Goal: Information Seeking & Learning: Check status

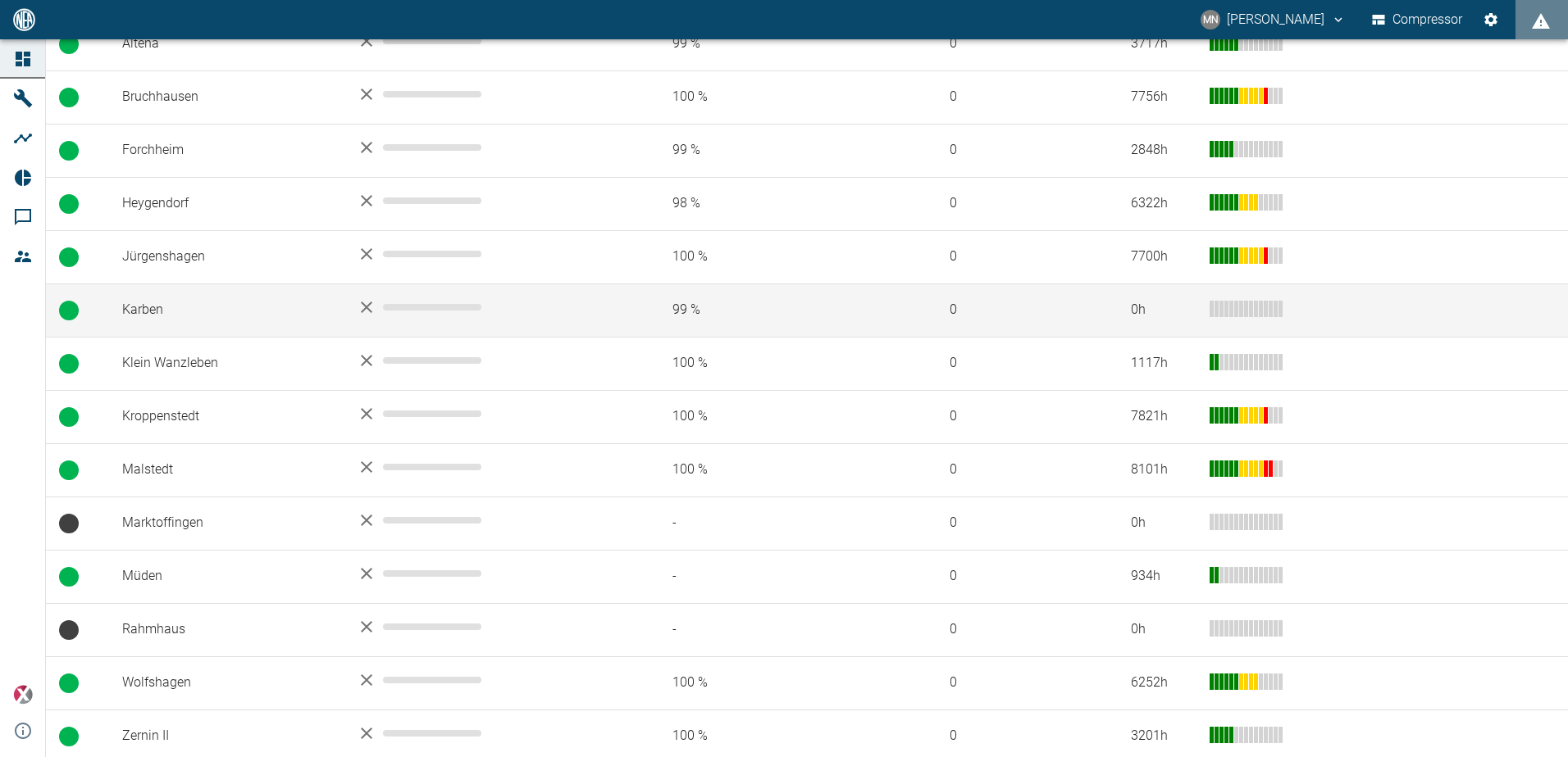
scroll to position [394, 0]
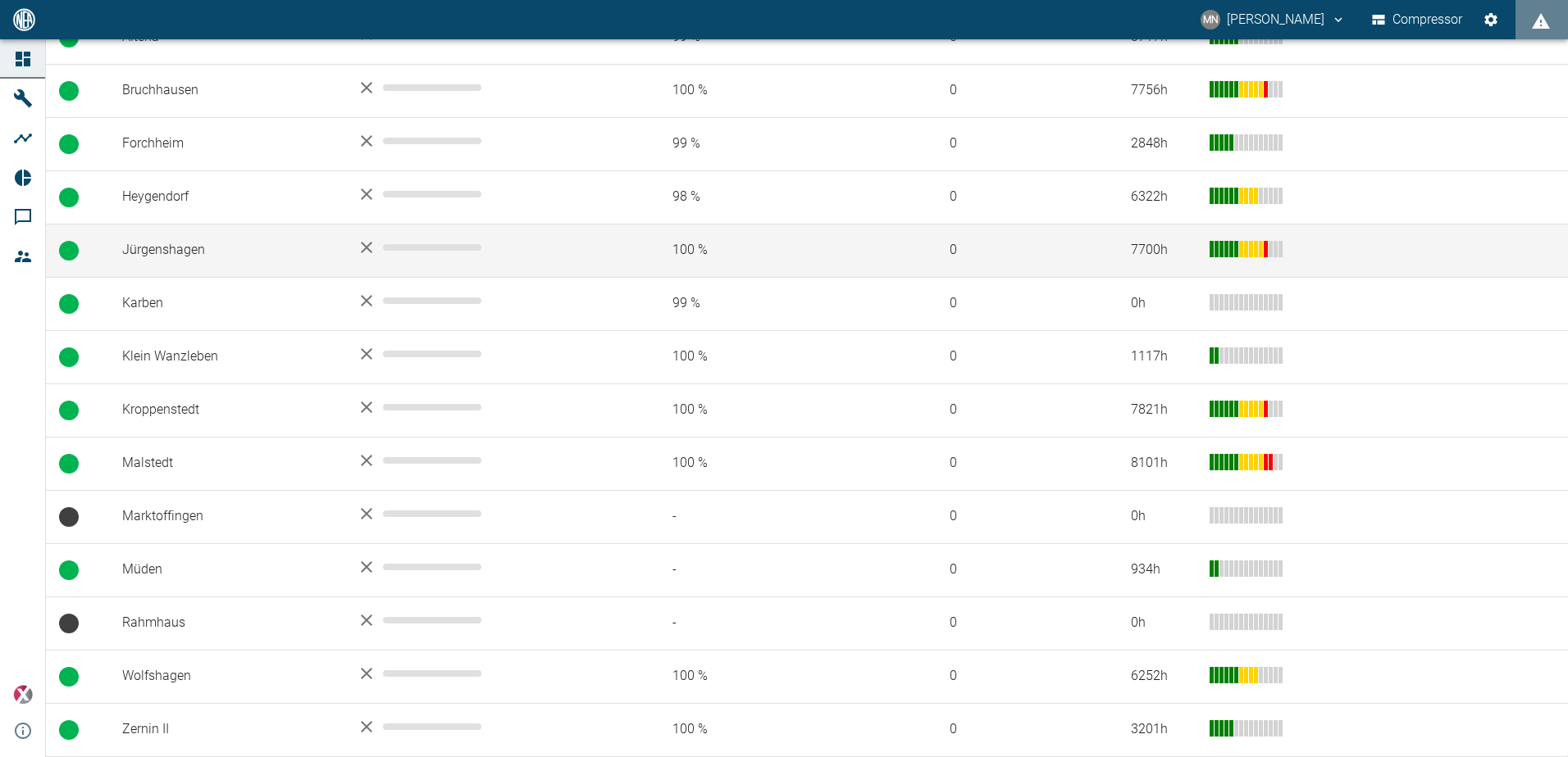
click at [145, 250] on td "Jürgenshagen" at bounding box center [226, 250] width 235 height 53
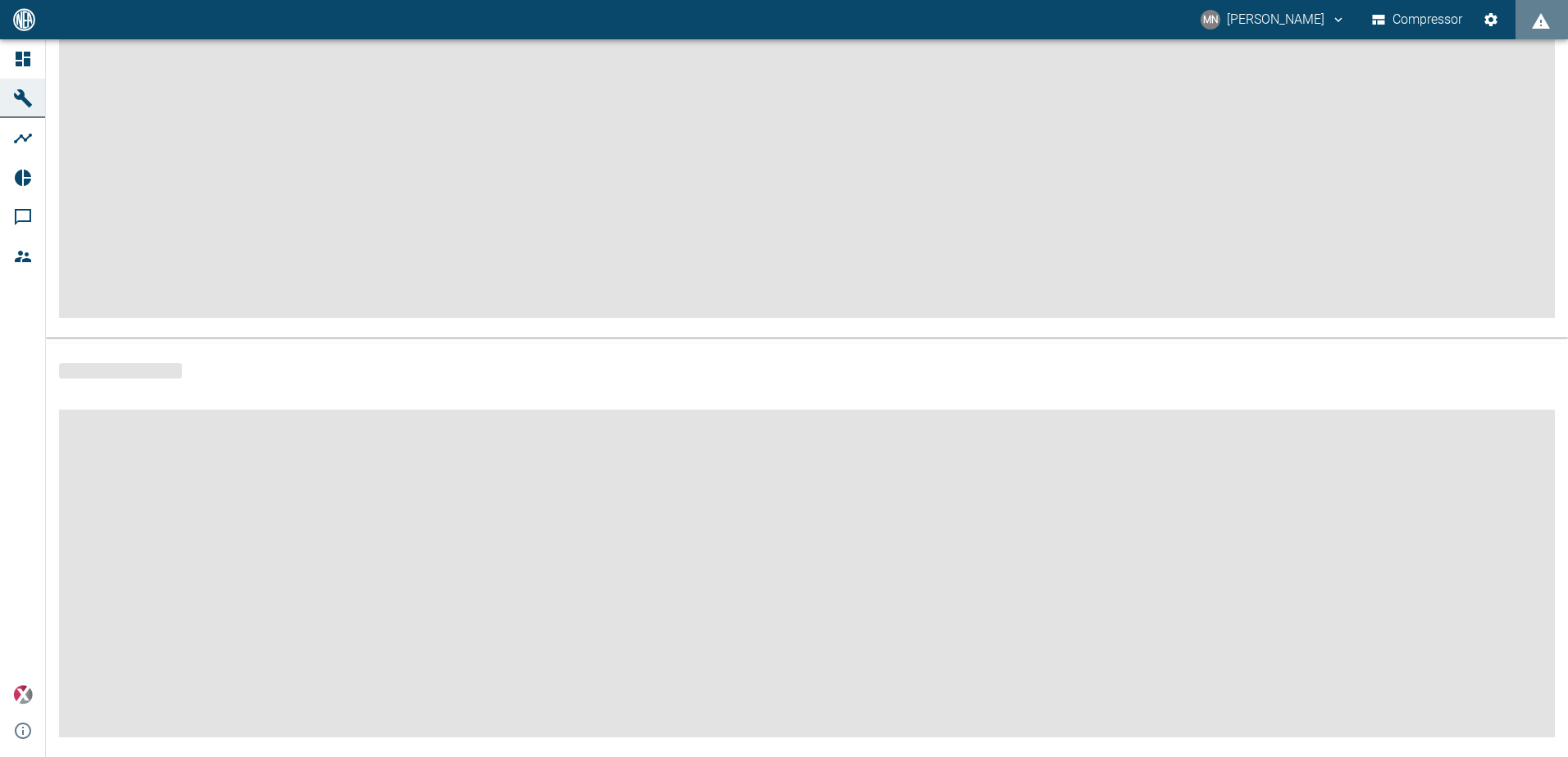
scroll to position [196, 0]
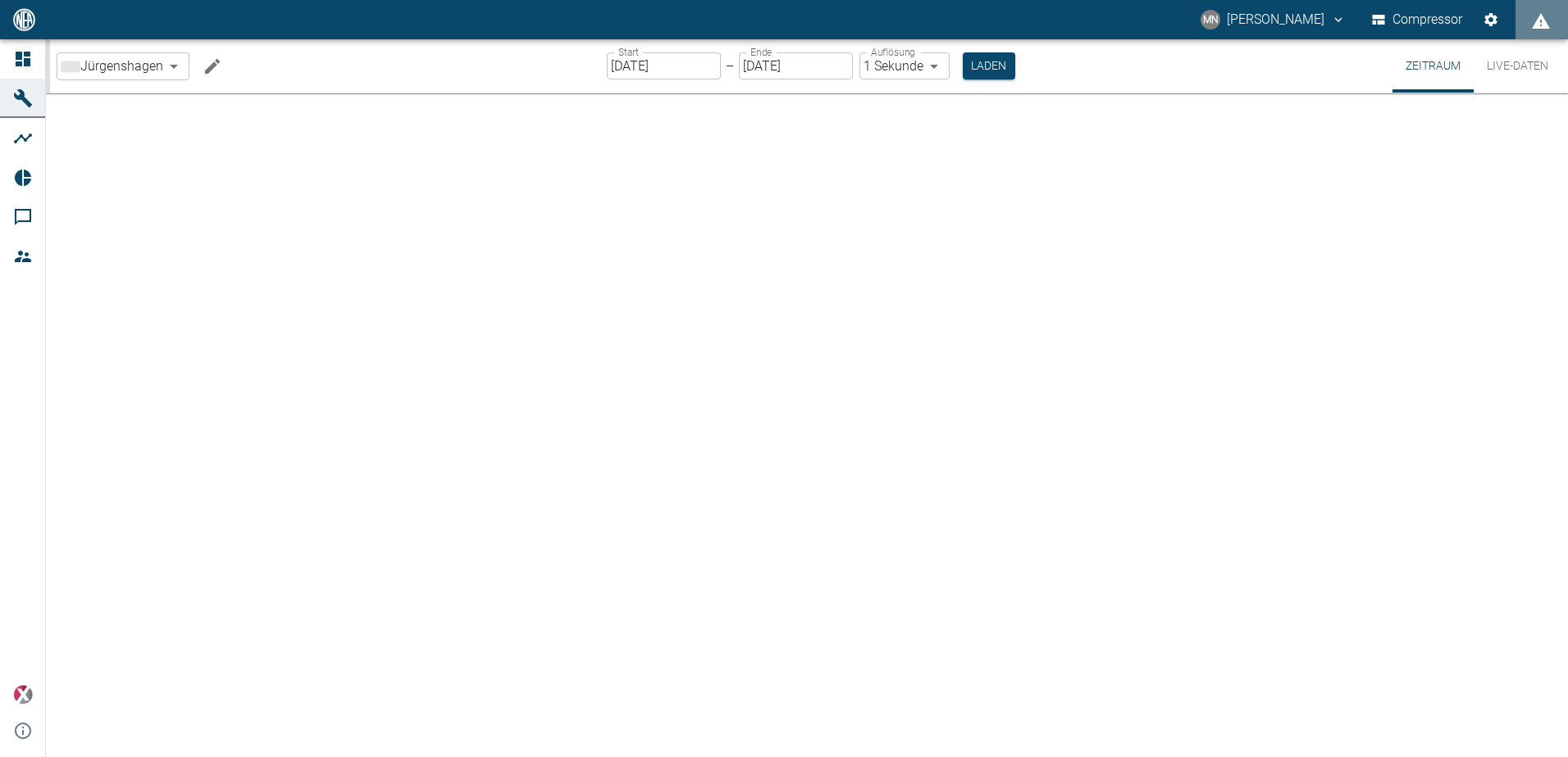
type input "2min"
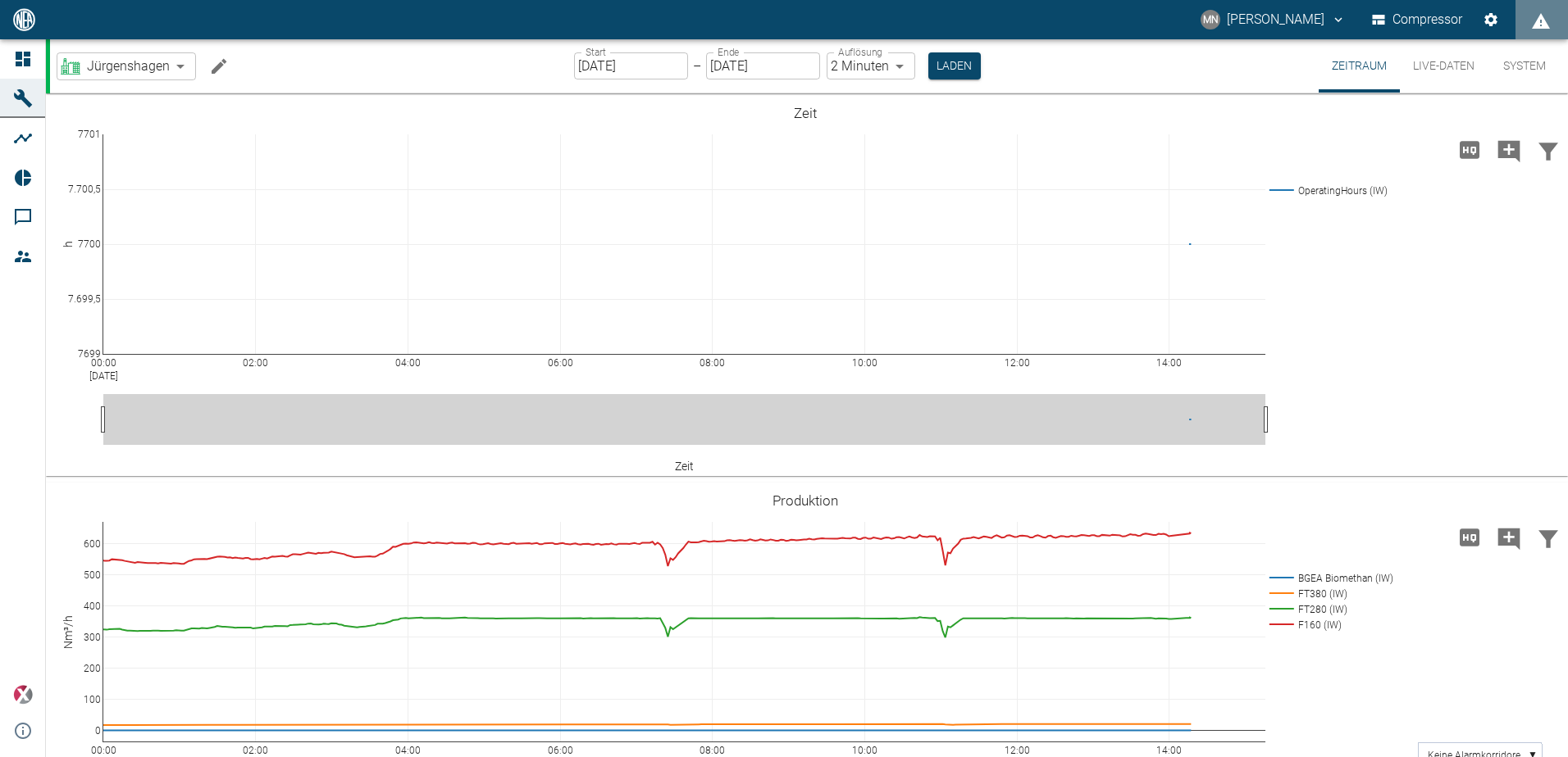
click at [222, 64] on icon "Machine bearbeiten" at bounding box center [219, 66] width 15 height 15
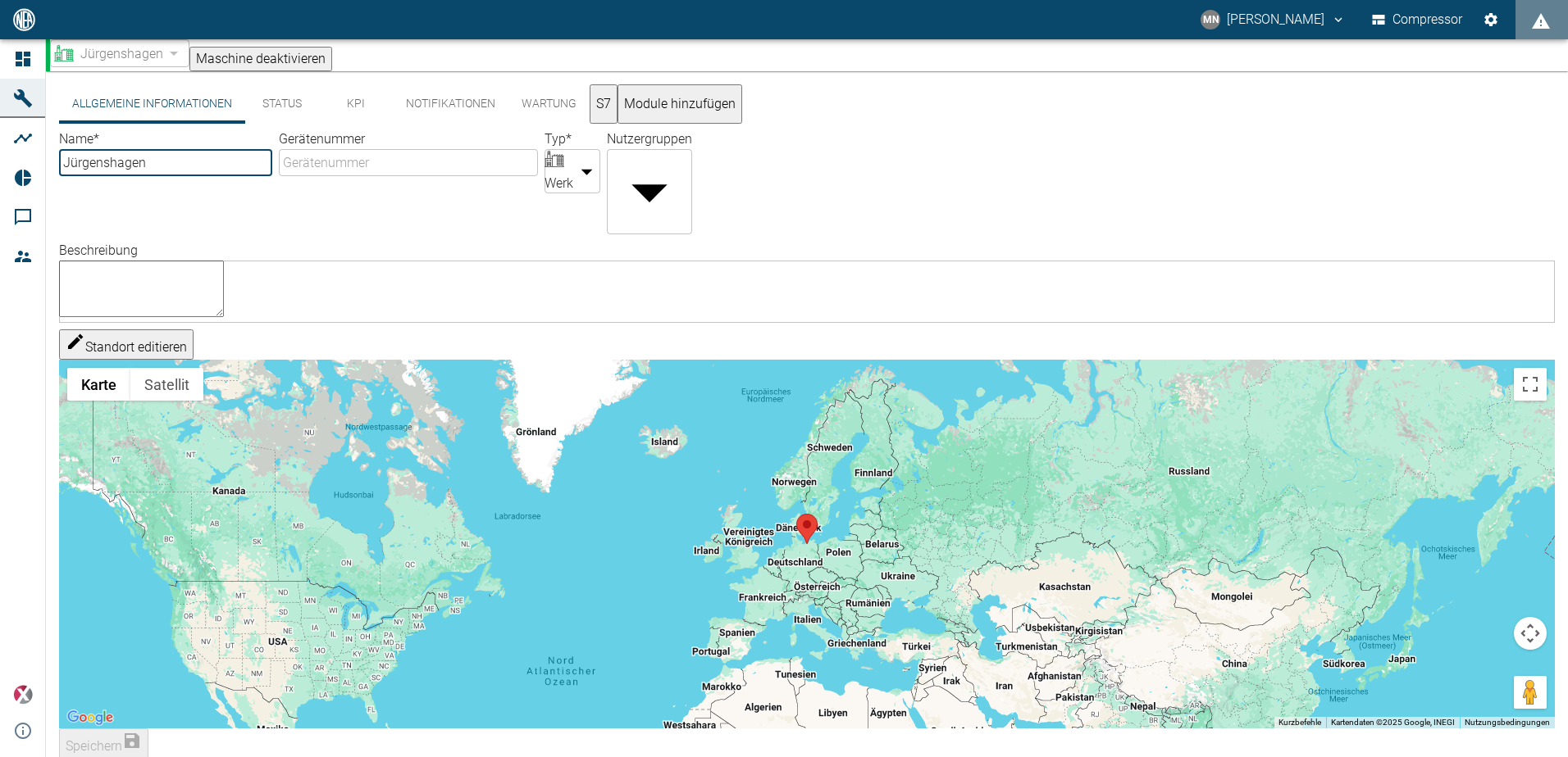
click at [353, 115] on button "KPI" at bounding box center [355, 104] width 74 height 39
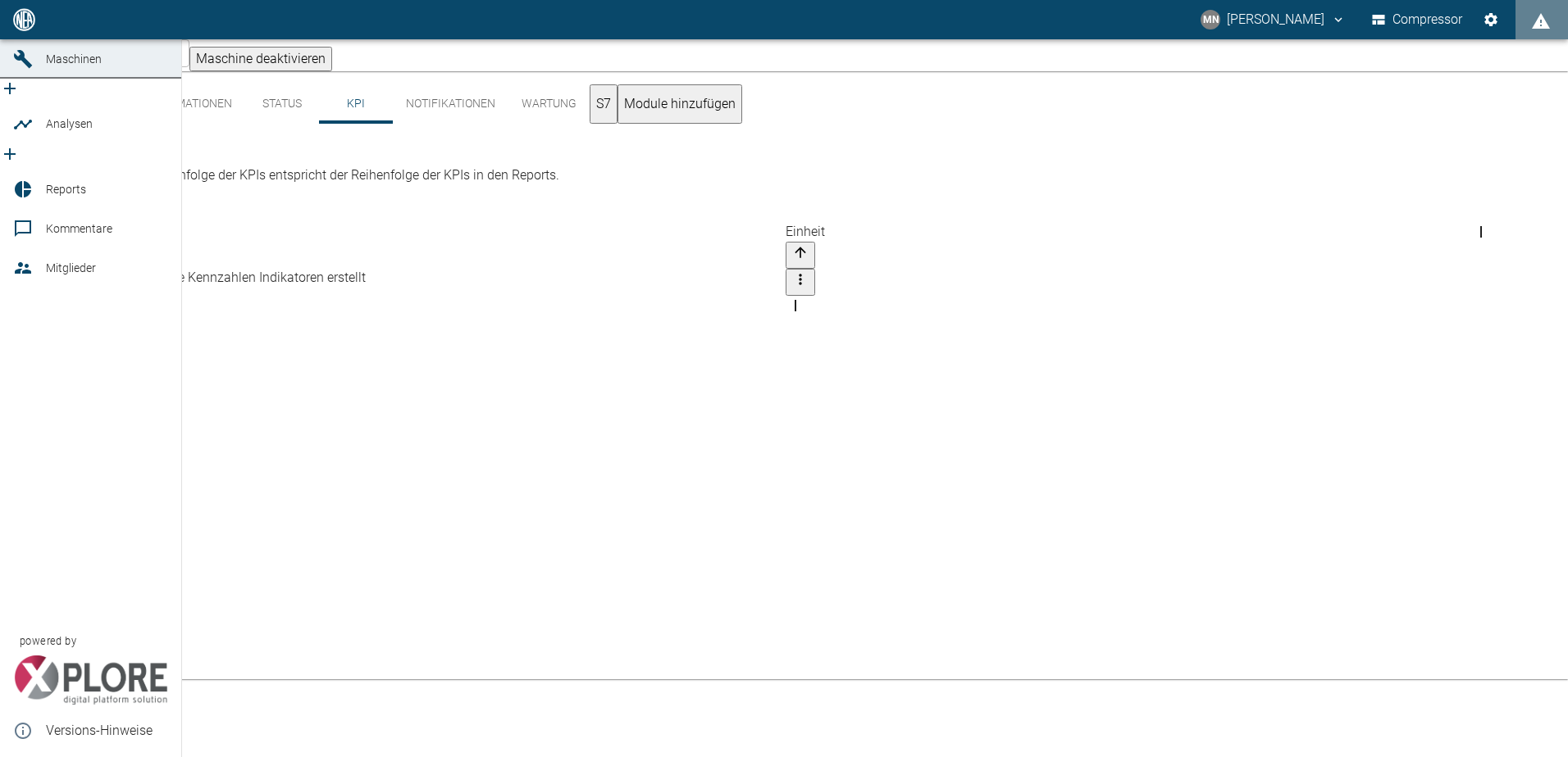
click at [25, 69] on icon at bounding box center [22, 59] width 20 height 20
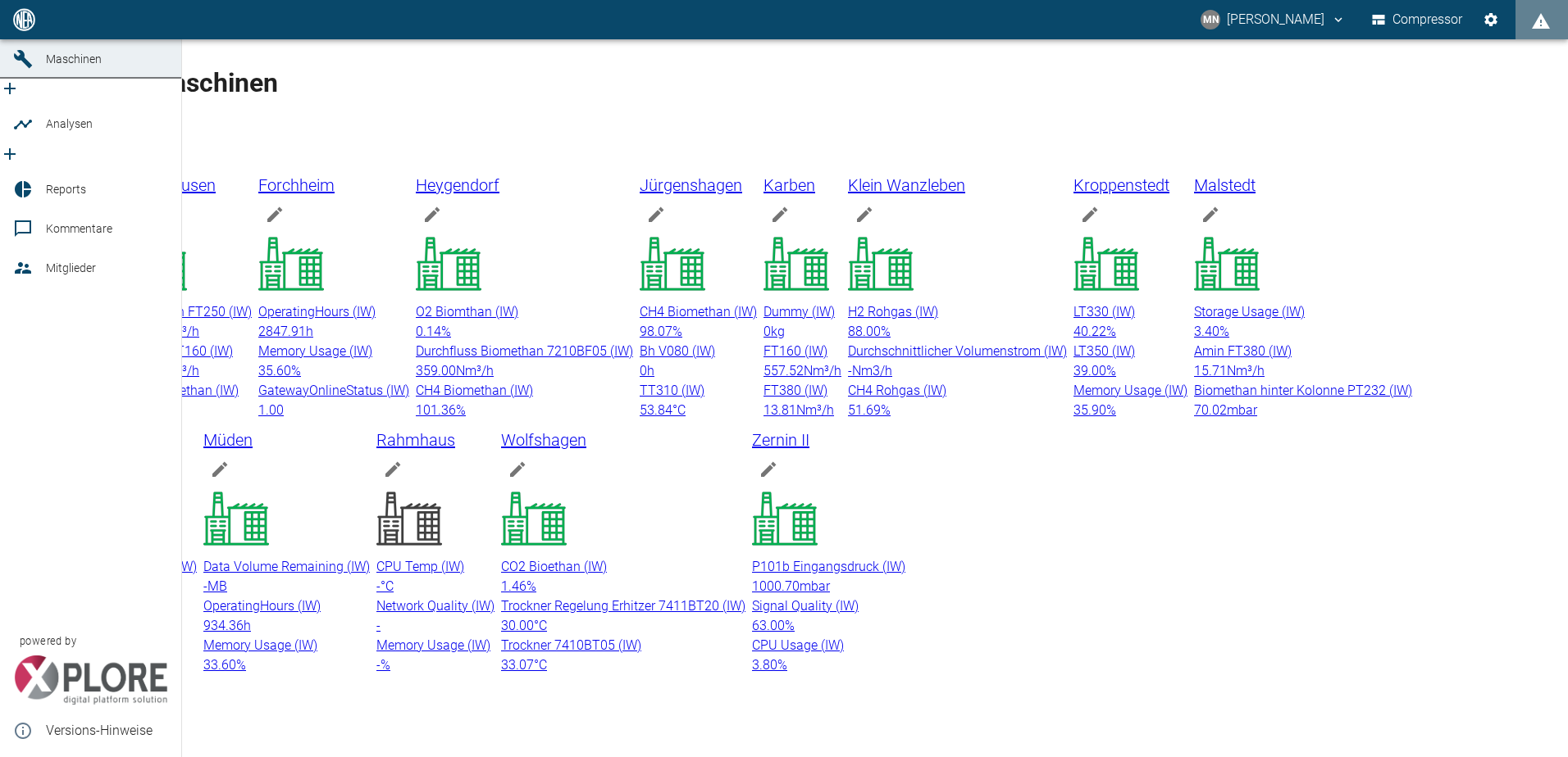
click at [17, 221] on icon at bounding box center [23, 229] width 17 height 17
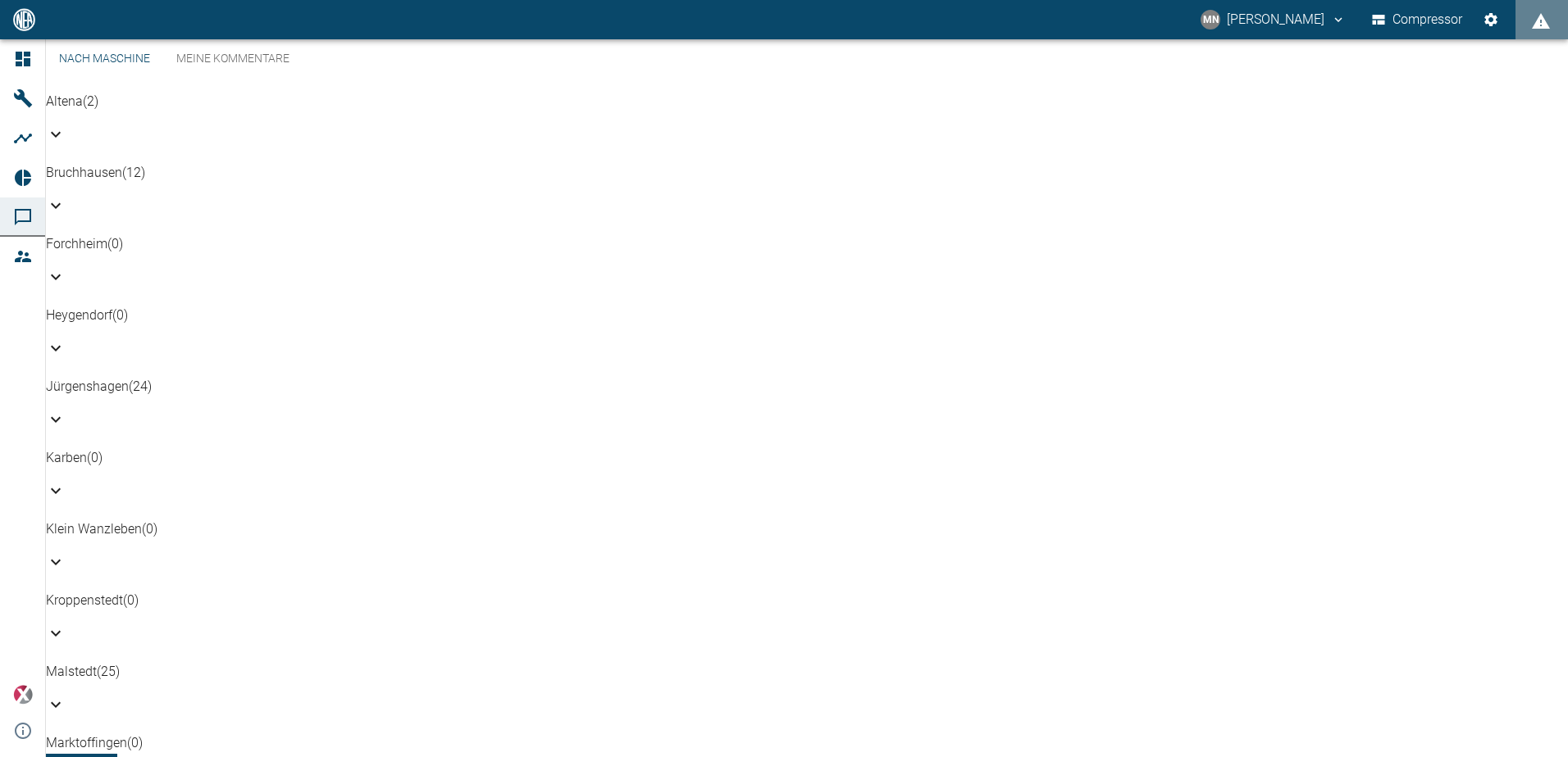
click at [120, 449] on div "Karben (0)" at bounding box center [807, 478] width 1522 height 59
click at [123, 377] on p "Jürgenshagen (24)" at bounding box center [807, 386] width 1522 height 20
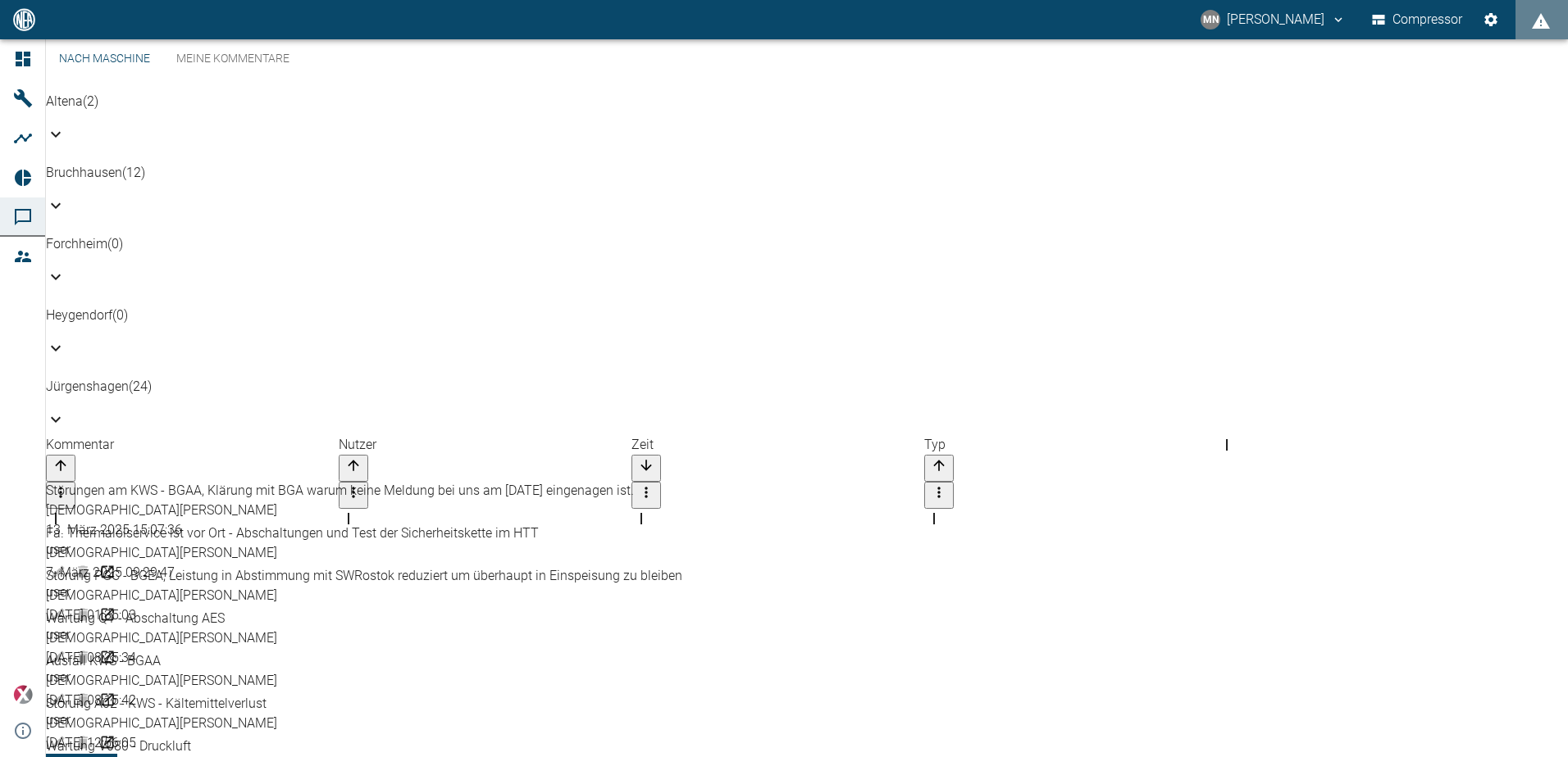
scroll to position [164, 0]
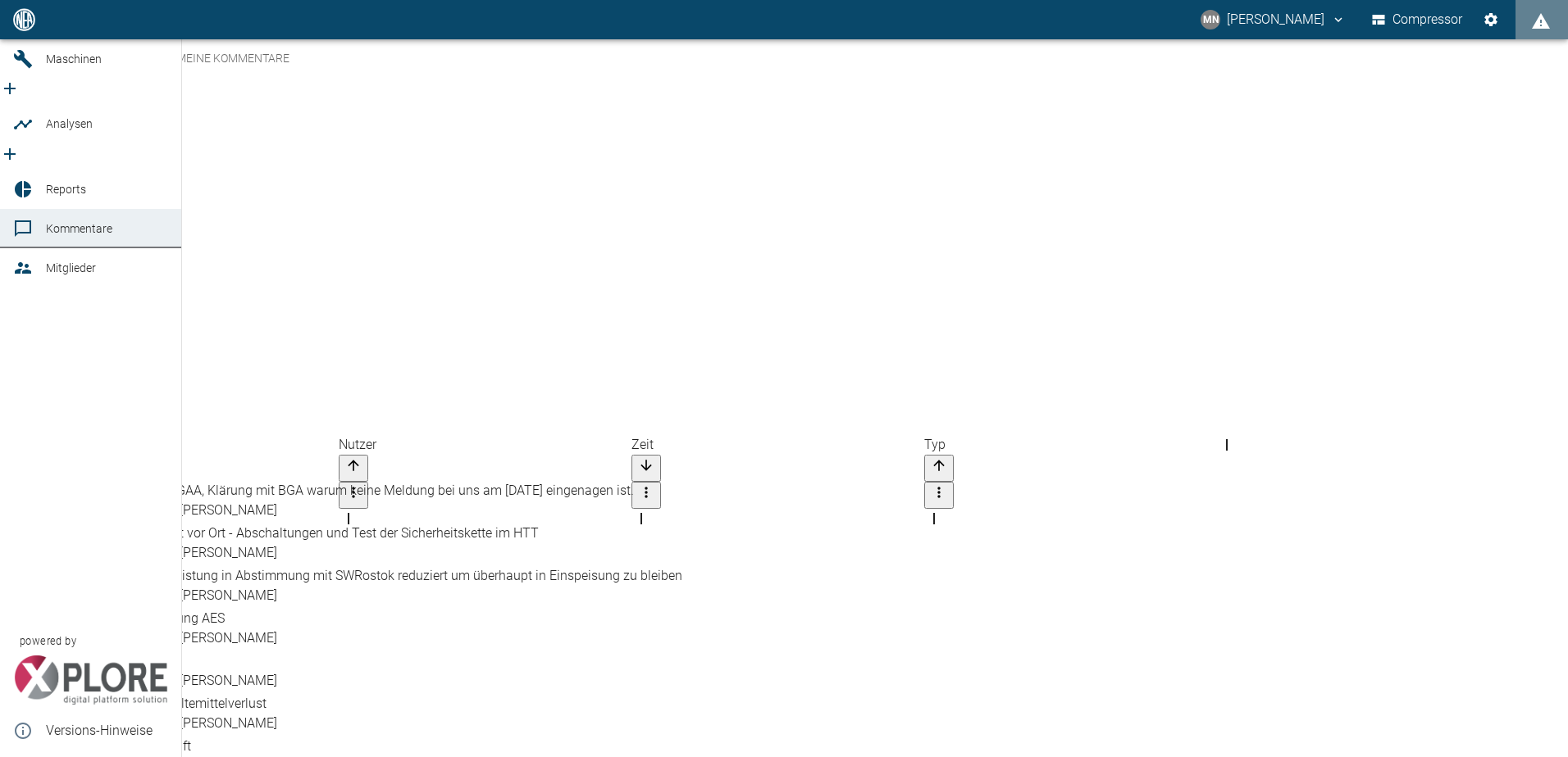
click at [11, 179] on link "Reports" at bounding box center [90, 189] width 182 height 39
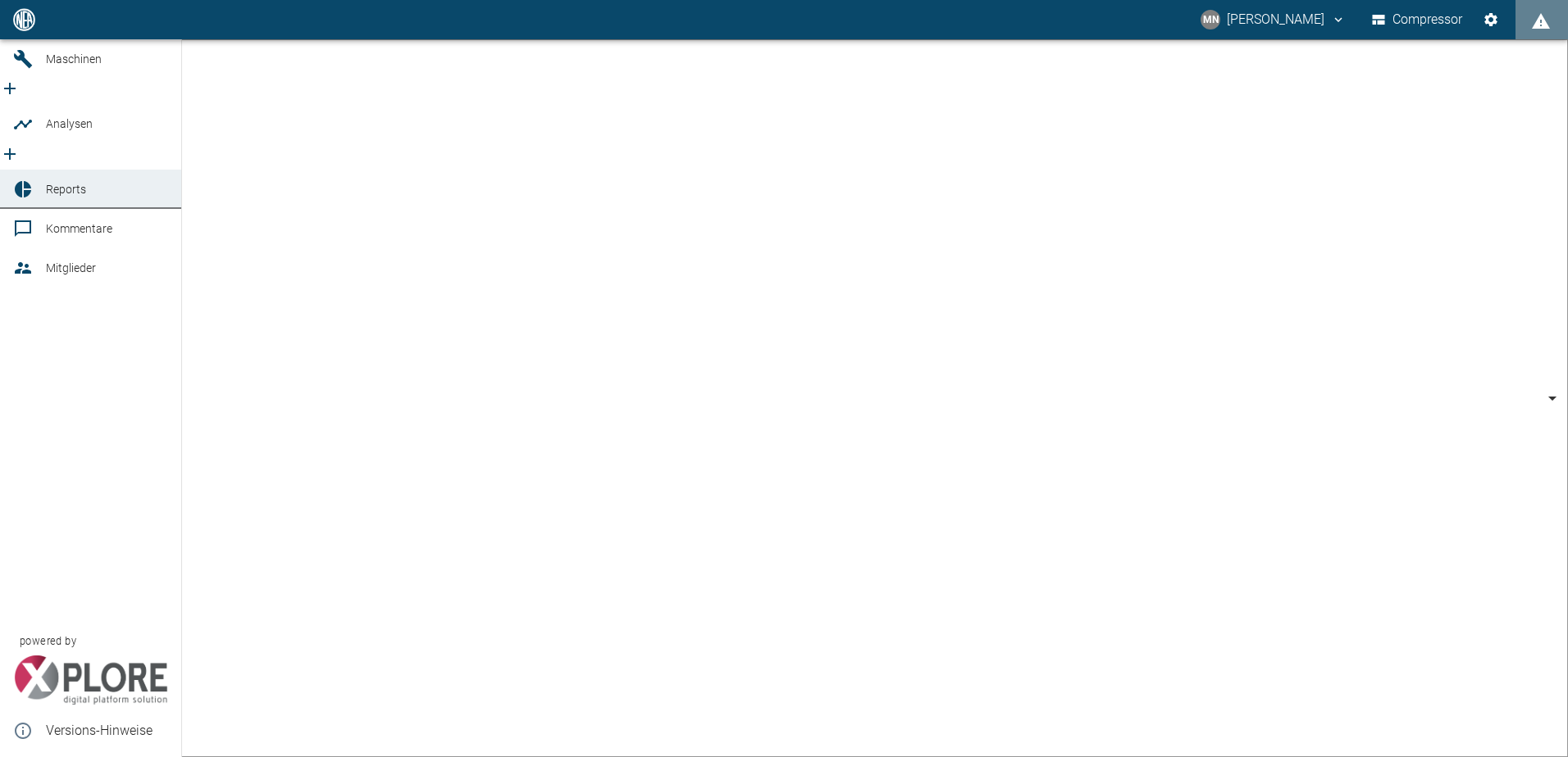
click at [70, 130] on span "Analysen" at bounding box center [69, 124] width 47 height 13
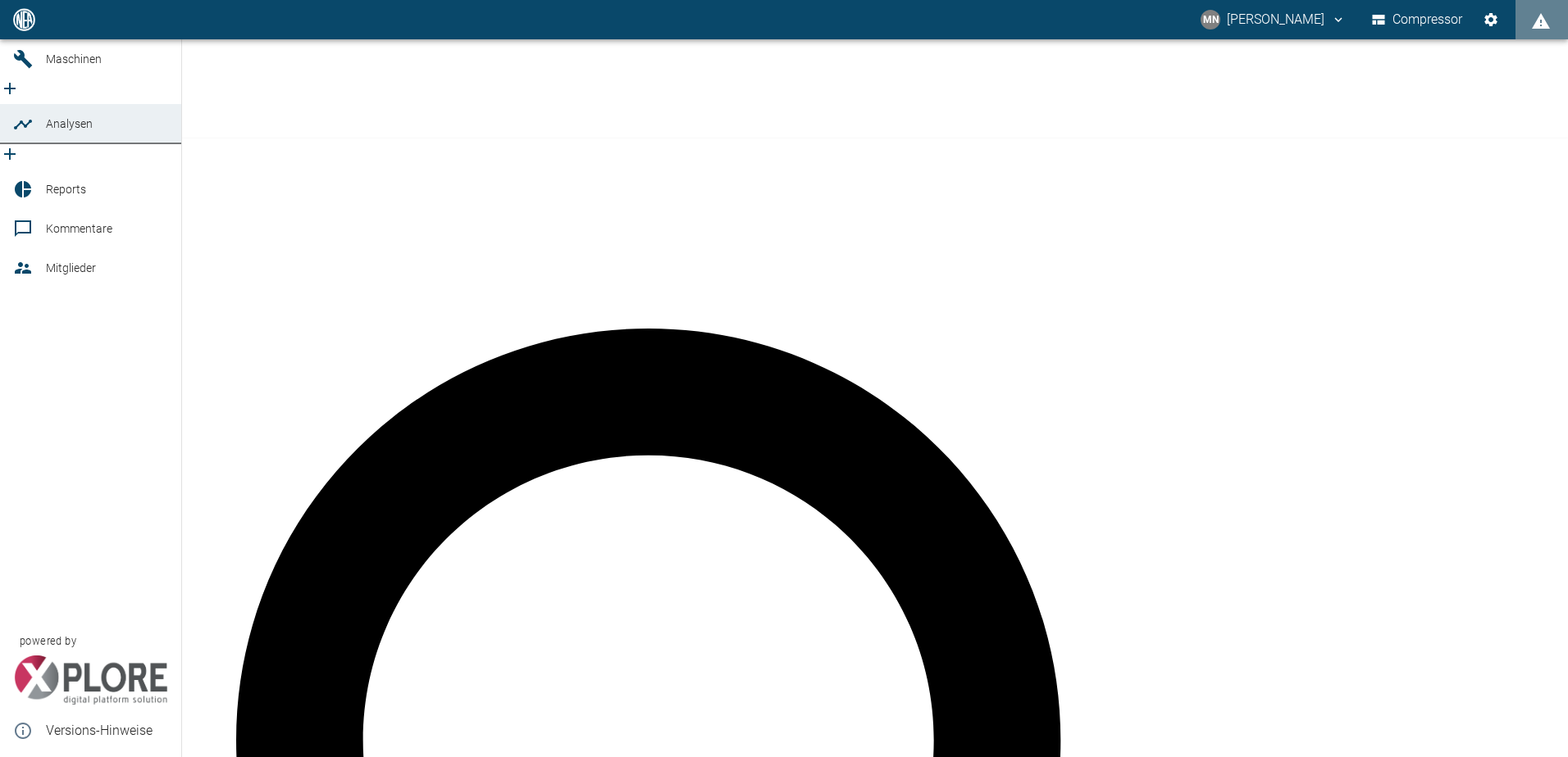
click at [21, 69] on icon at bounding box center [22, 59] width 20 height 20
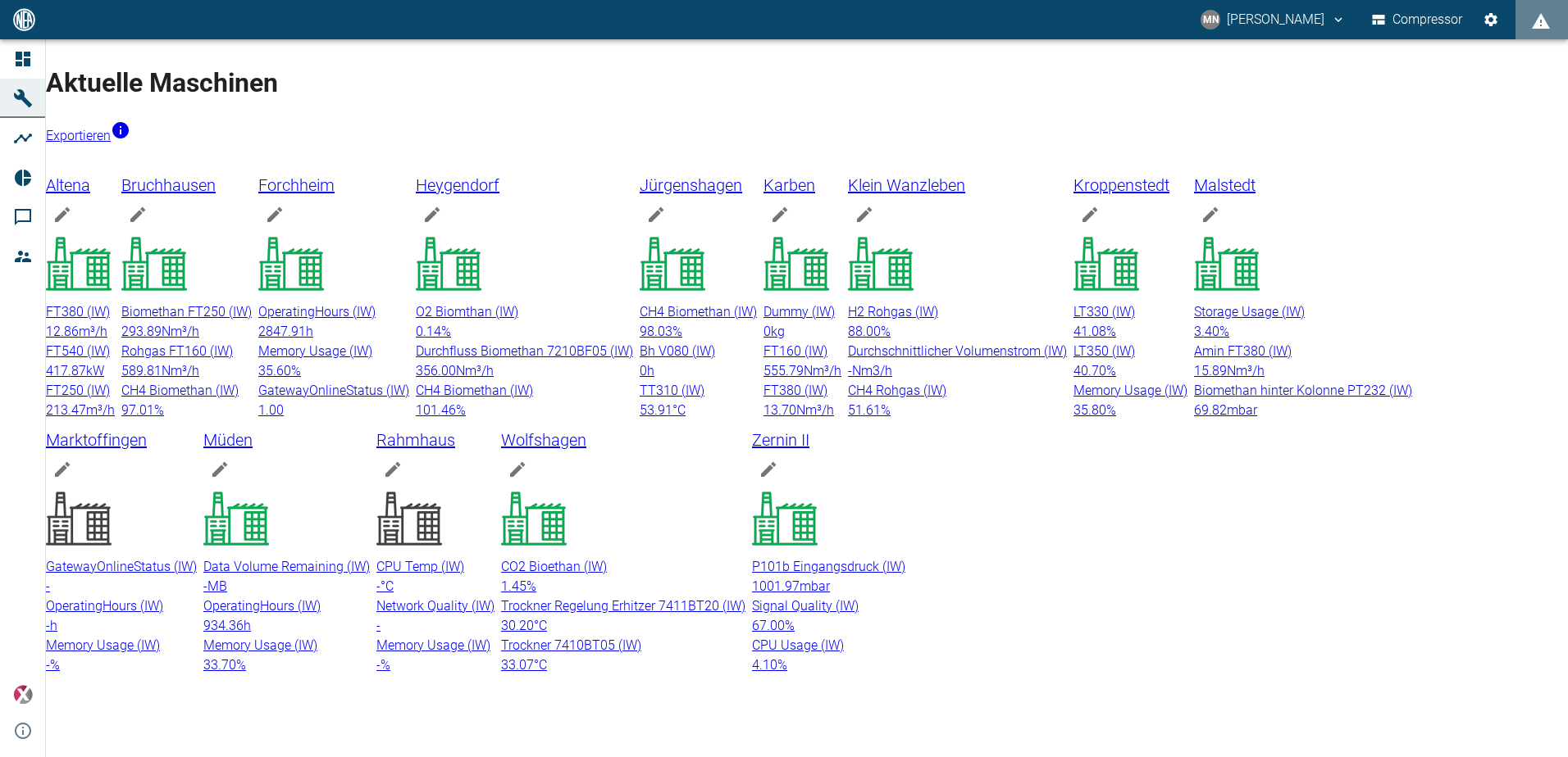
scroll to position [82, 0]
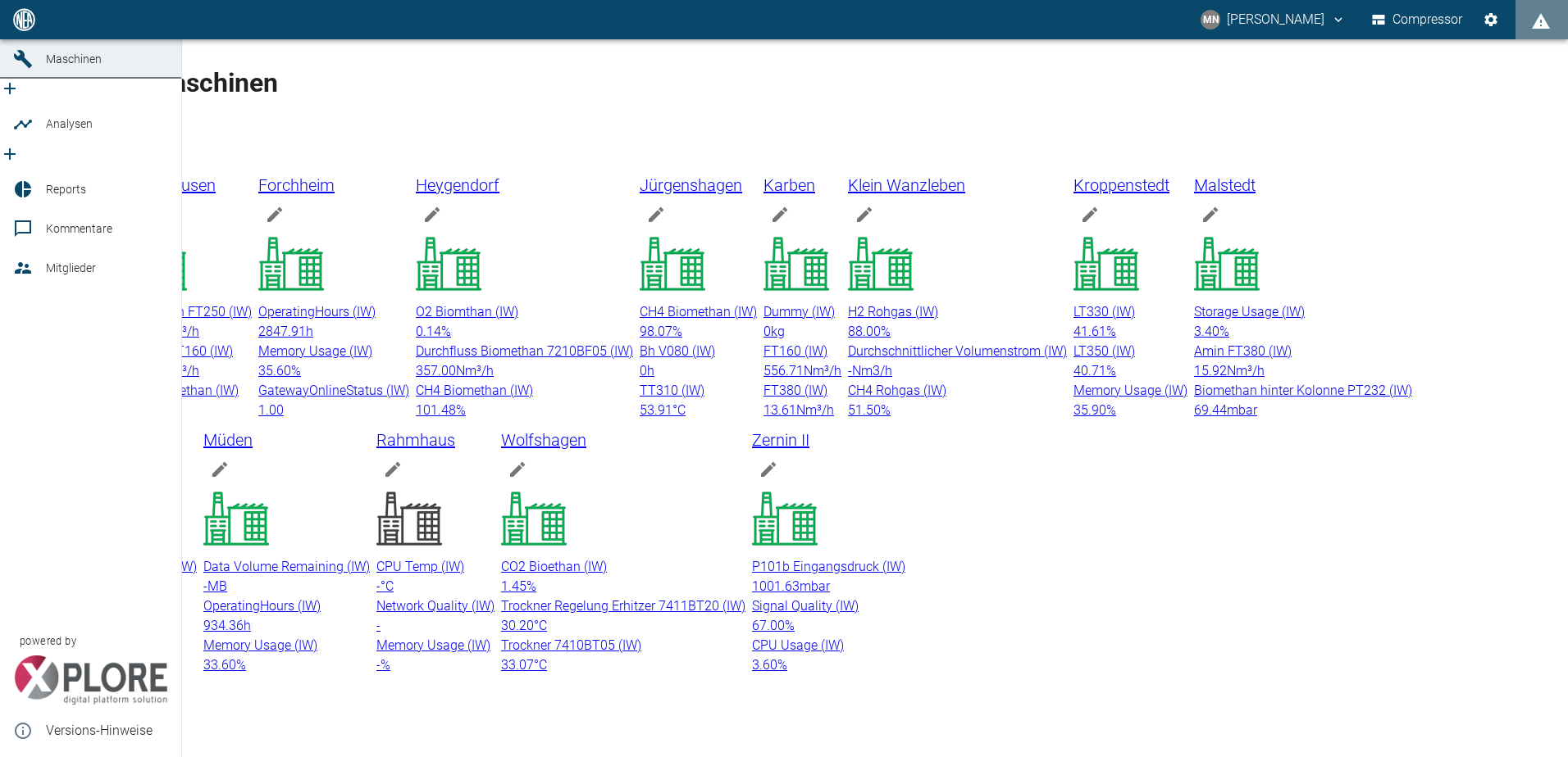
click at [26, 30] on icon at bounding box center [22, 20] width 20 height 20
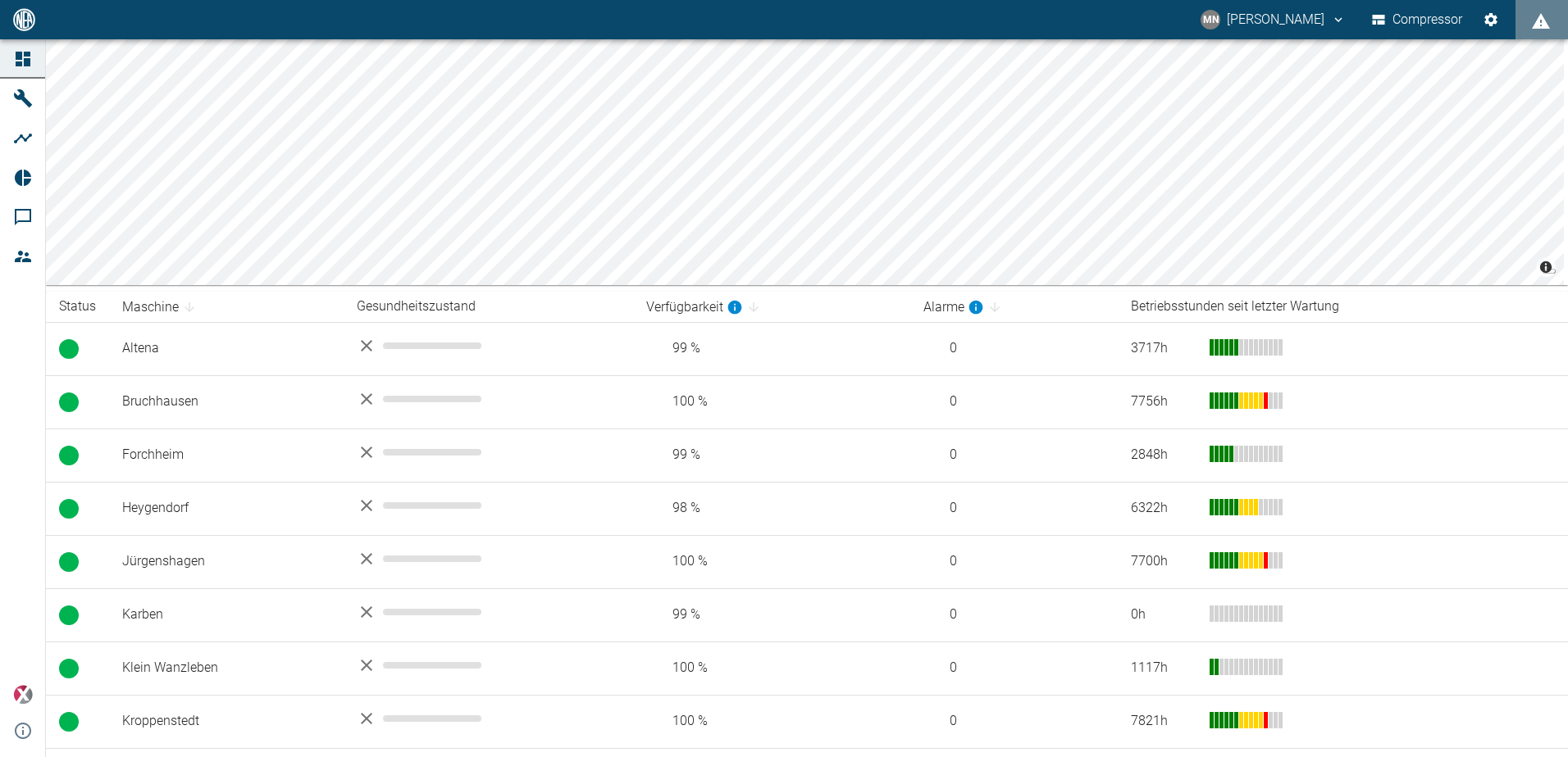
click at [14, 138] on icon at bounding box center [22, 138] width 20 height 20
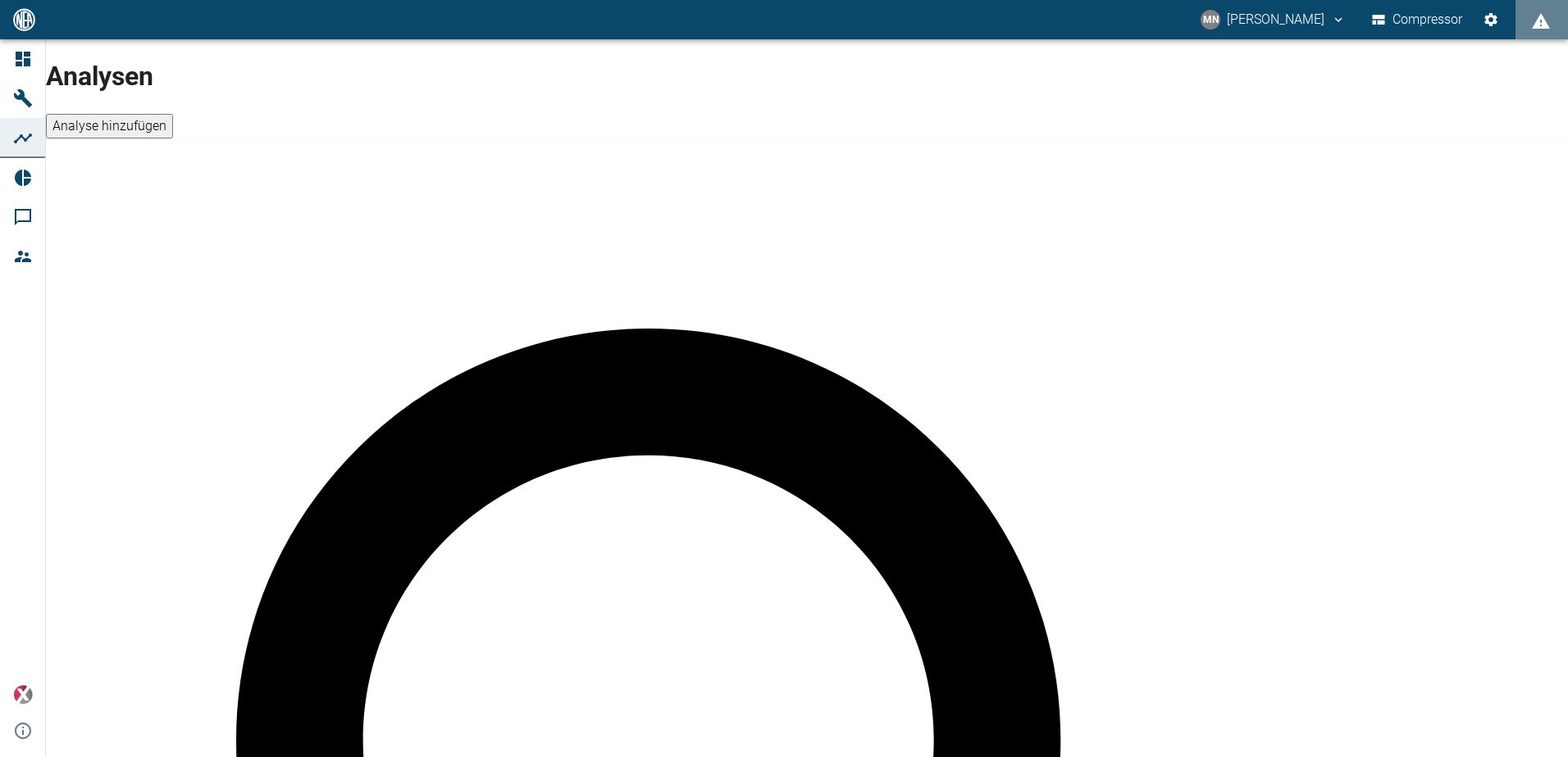
click at [22, 174] on icon at bounding box center [23, 178] width 17 height 17
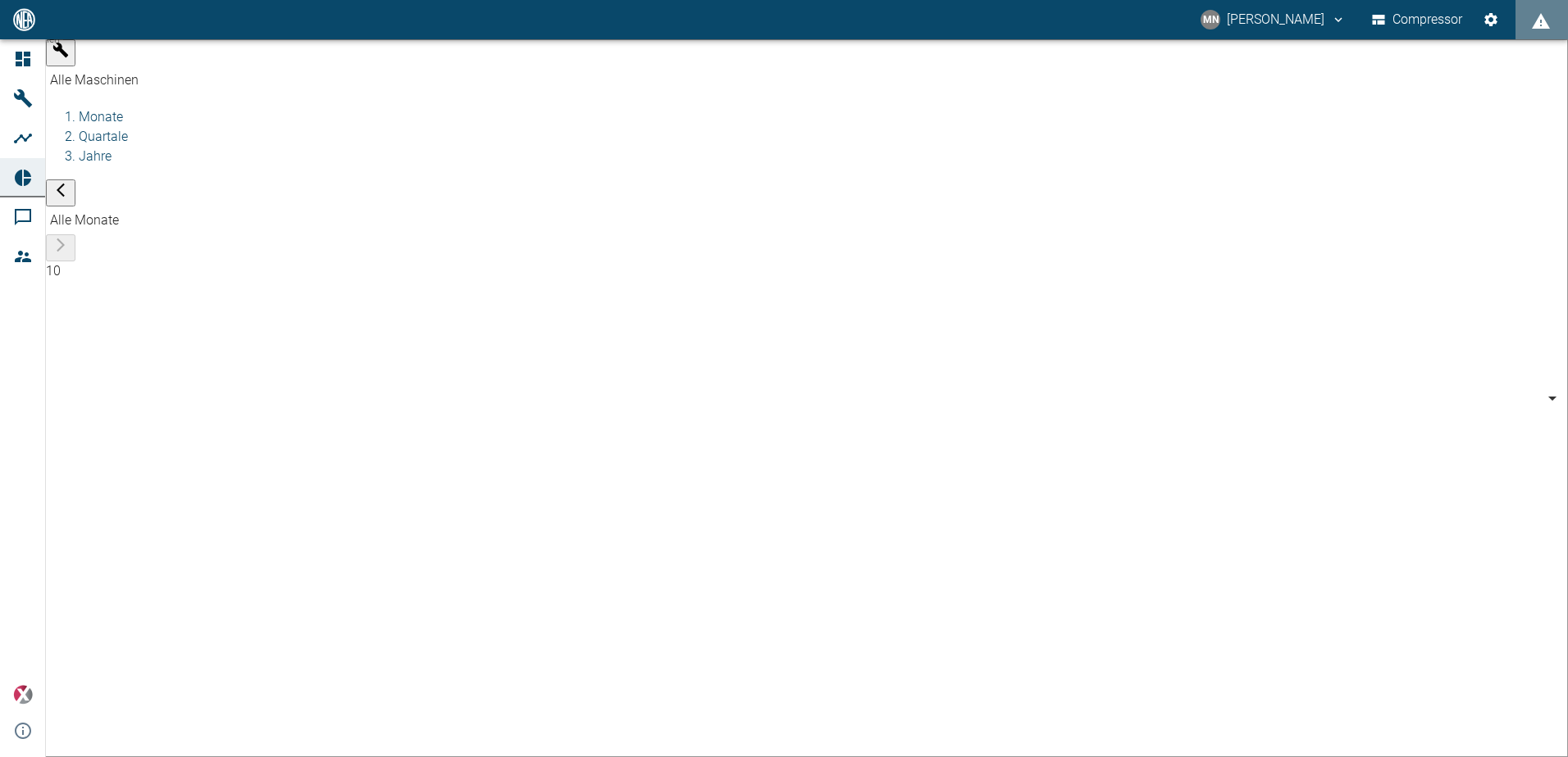
type input "aa101d38-fab6-4d95-83e5-829be3724eb0"
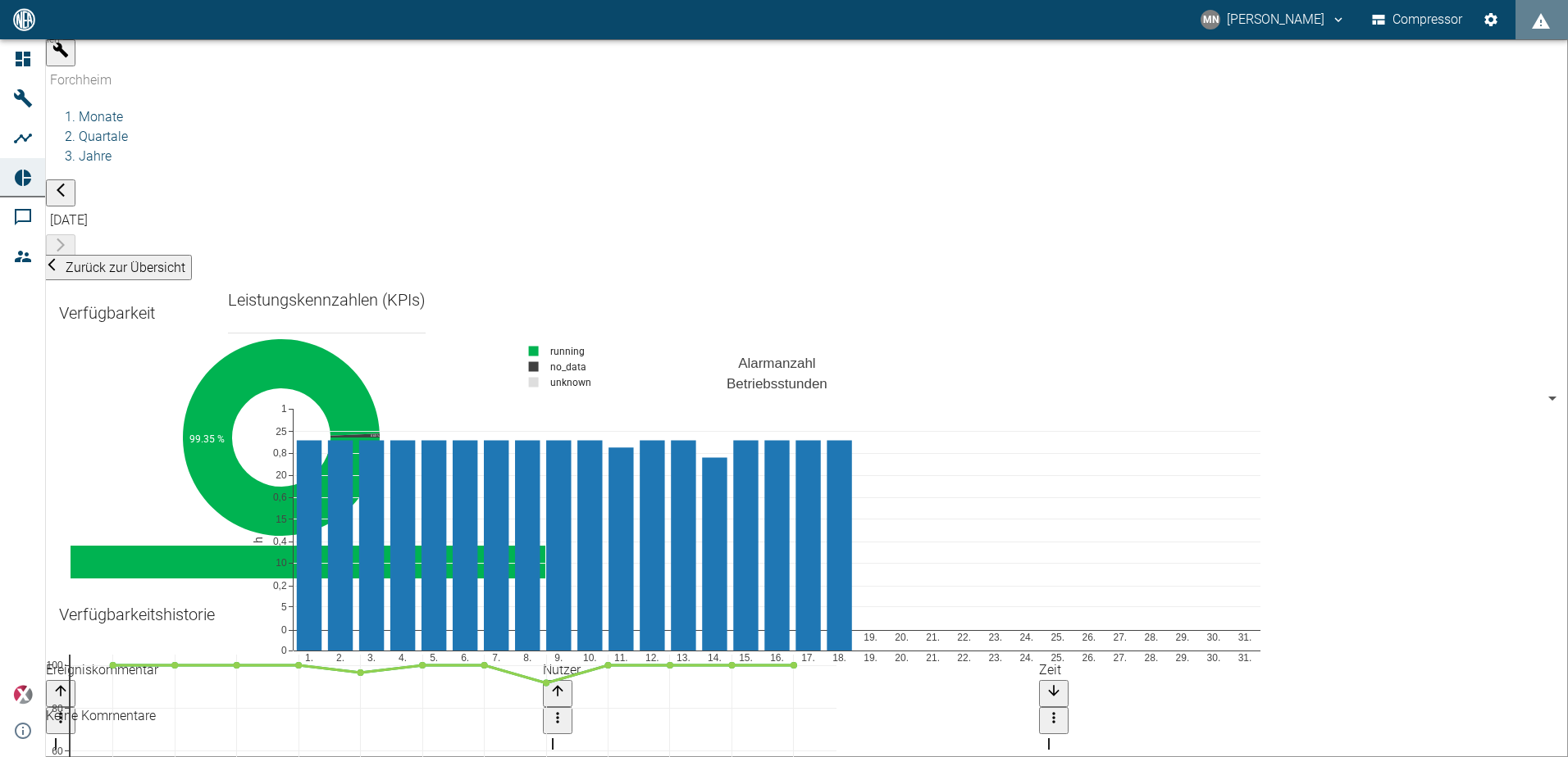
scroll to position [246, 0]
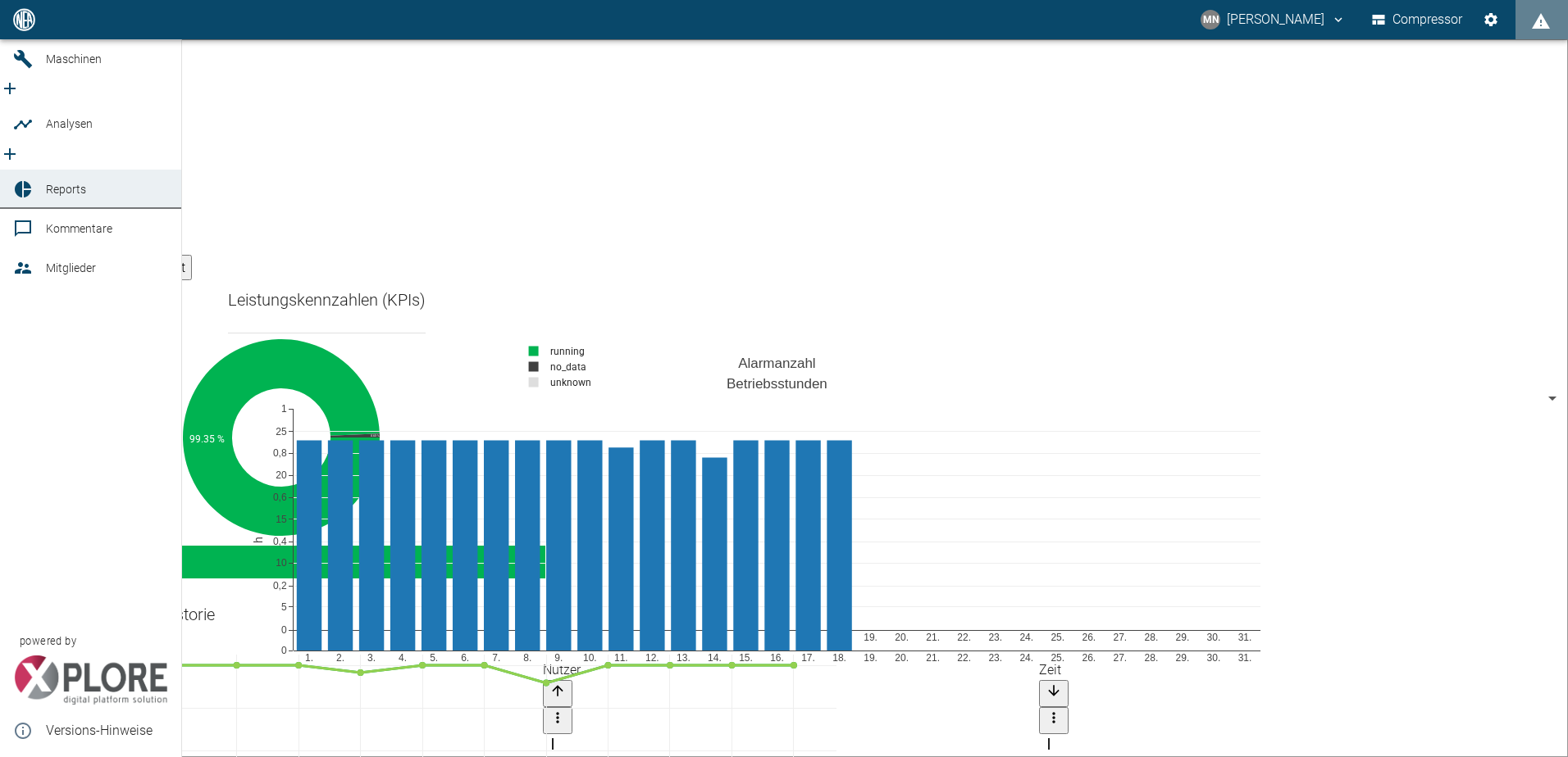
click at [17, 182] on icon at bounding box center [23, 190] width 17 height 17
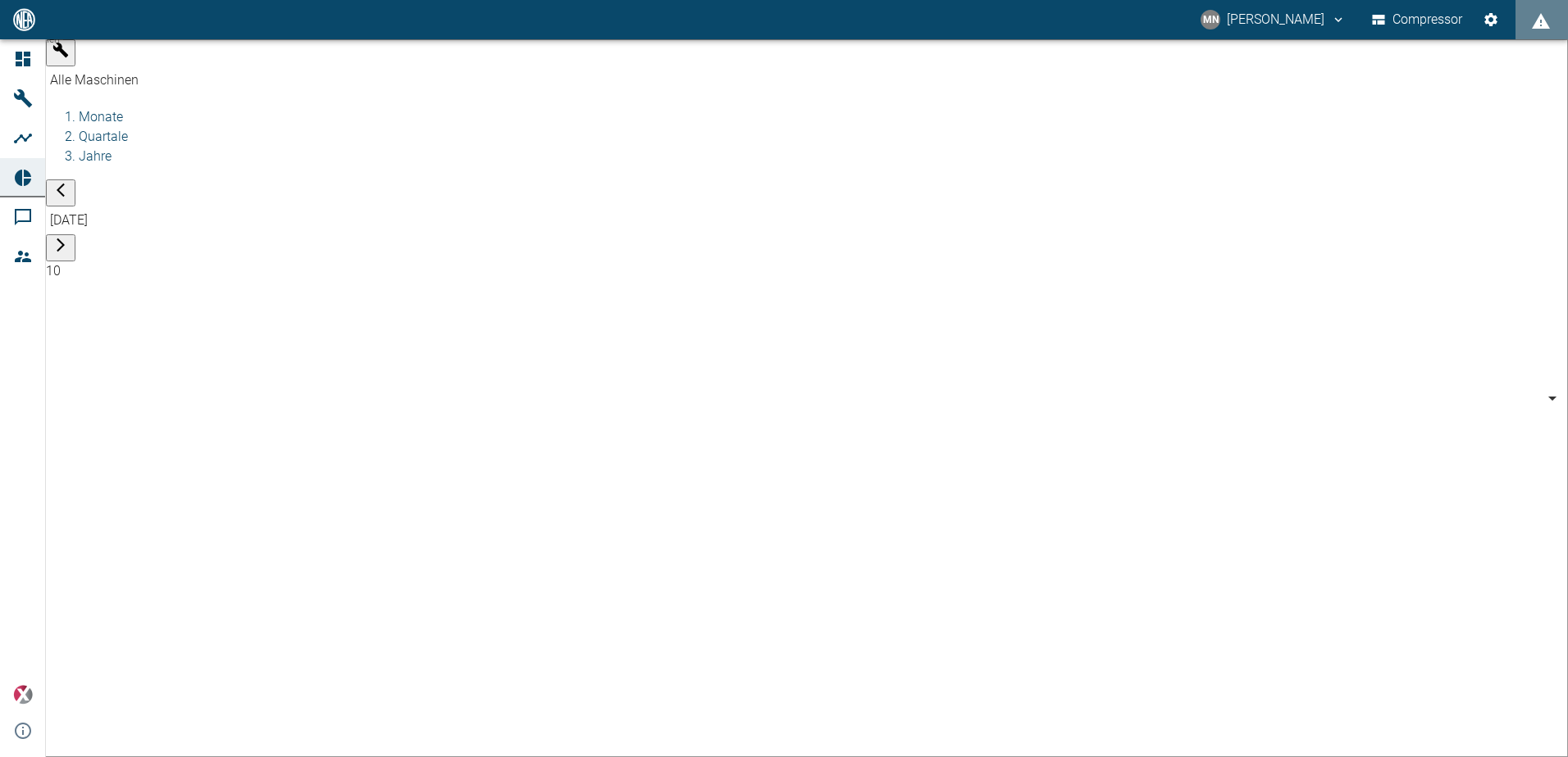
click at [65, 183] on icon "button" at bounding box center [61, 190] width 8 height 14
click at [1537, 23] on icon "displayAlerts" at bounding box center [1540, 20] width 18 height 16
click at [258, 757] on div at bounding box center [784, 770] width 1568 height 0
type input "af7d40c2-c812-4a17-a281-d871ce7187b0"
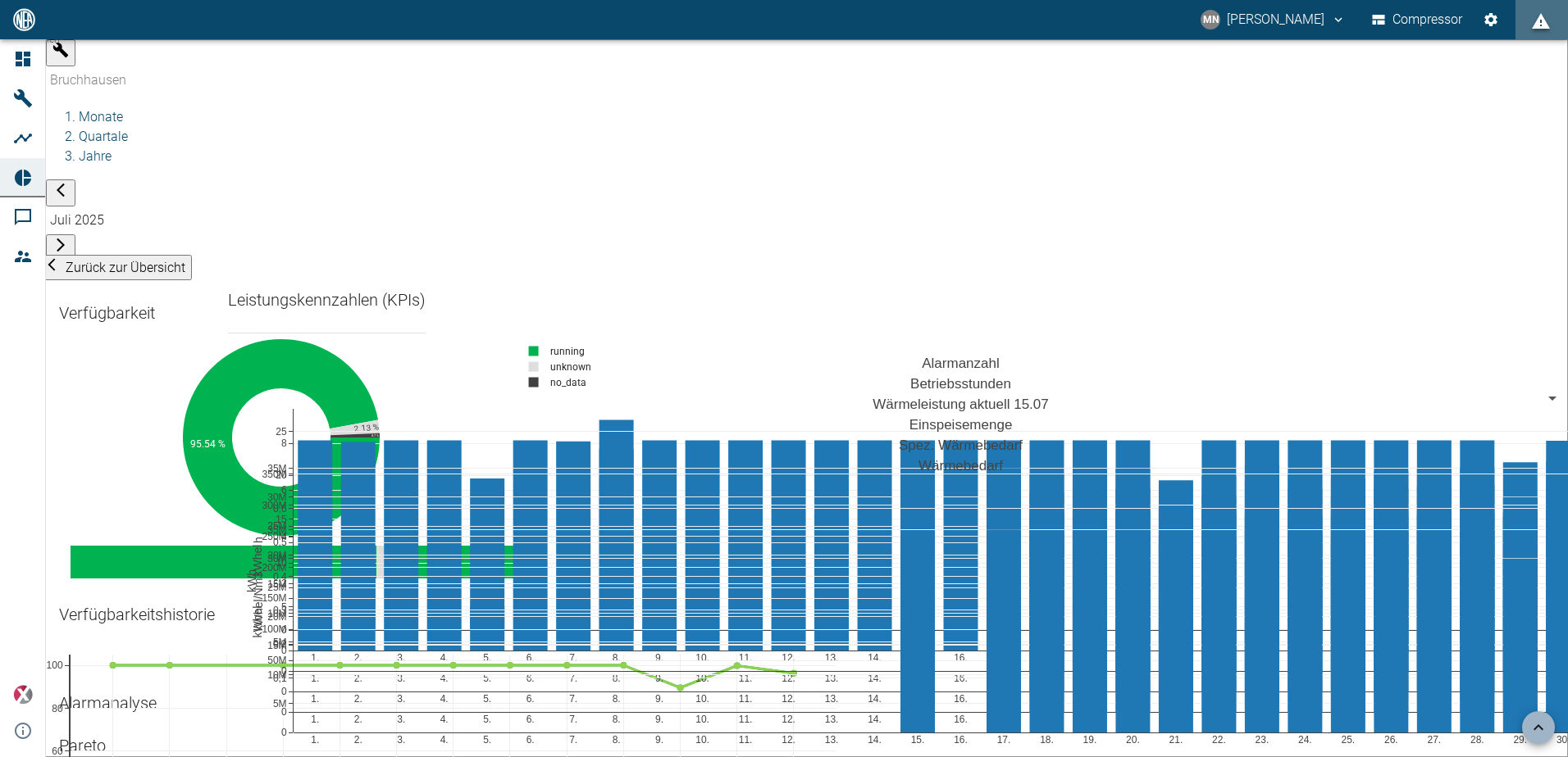
scroll to position [6230, 0]
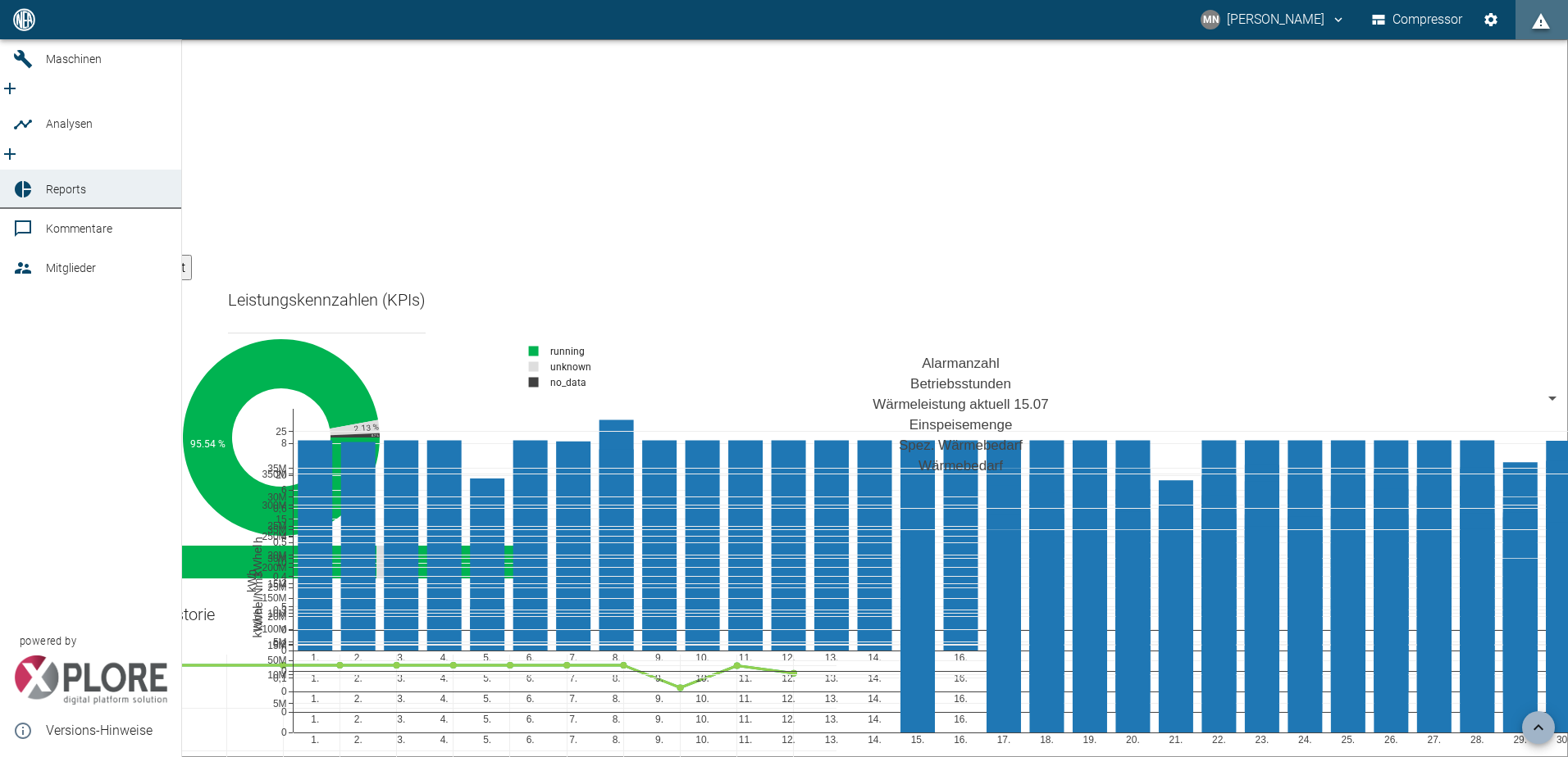
click at [20, 69] on icon at bounding box center [22, 59] width 20 height 20
